Goal: Use online tool/utility: Use online tool/utility

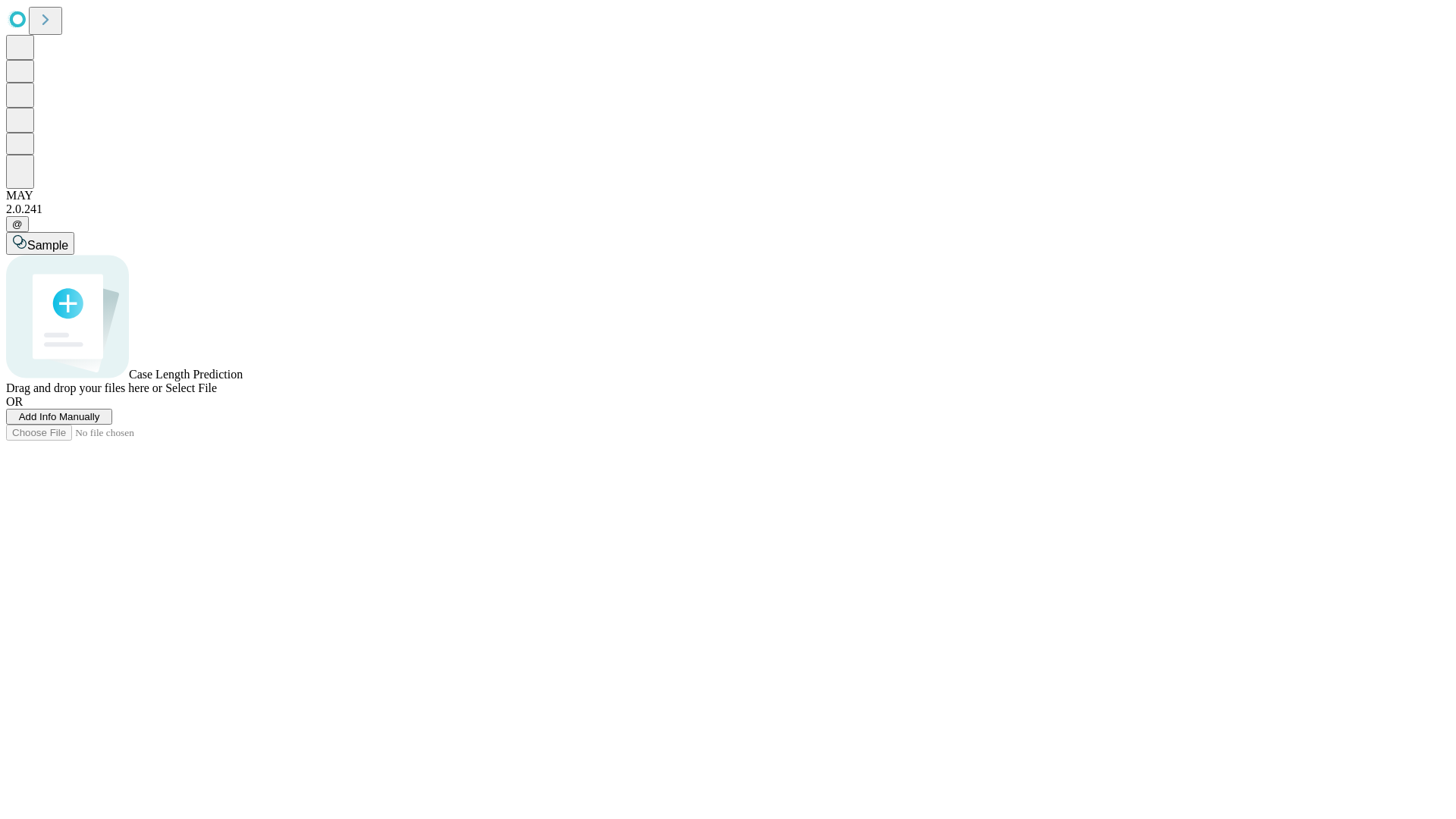
click at [217, 394] on span "Select File" at bounding box center [191, 387] width 52 height 13
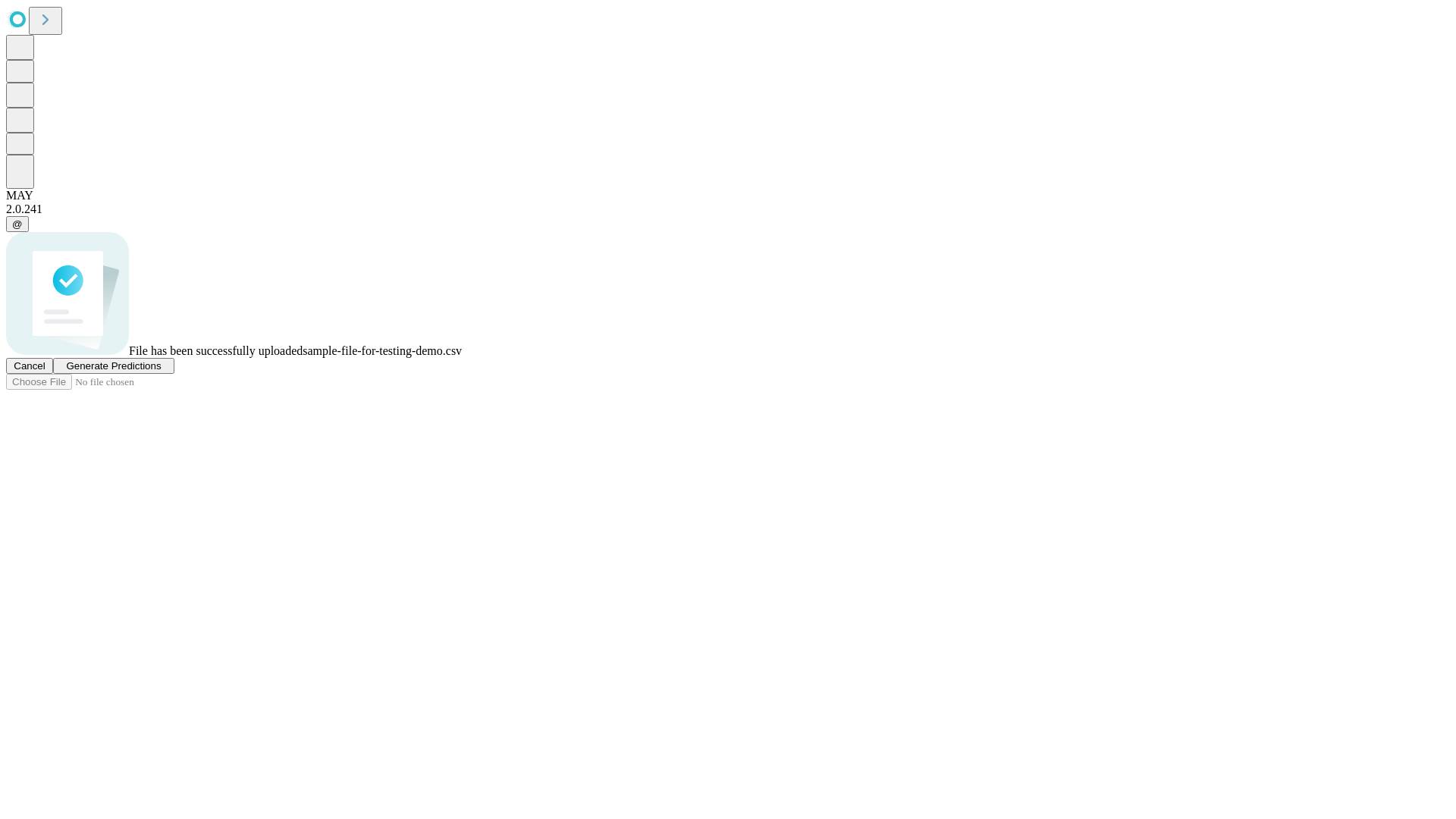
click at [161, 371] on span "Generate Predictions" at bounding box center [113, 366] width 95 height 12
